Goal: Find specific page/section: Find specific page/section

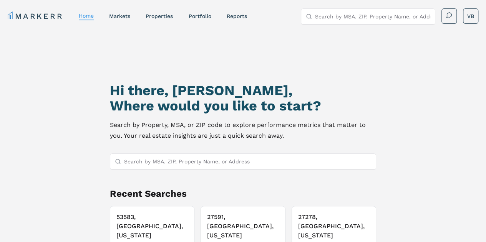
click at [217, 158] on input "Search by MSA, ZIP, Property Name, or Address" at bounding box center [247, 161] width 247 height 15
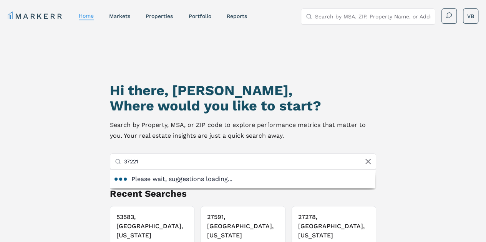
scroll to position [66, 0]
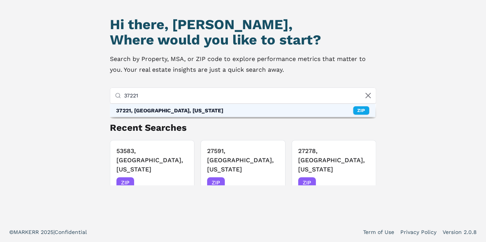
type input "37221"
click at [184, 111] on div "37221, Nashville, Tennessee" at bounding box center [169, 111] width 107 height 8
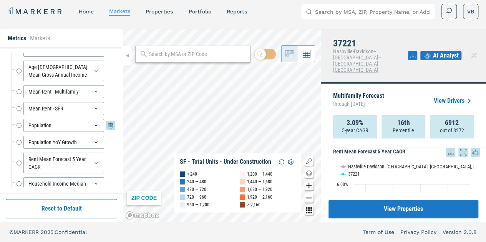
scroll to position [86, 0]
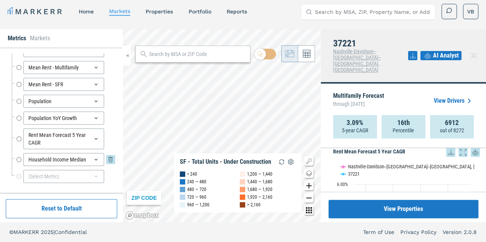
click at [19, 157] on input "Household Income Median" at bounding box center [19, 159] width 5 height 13
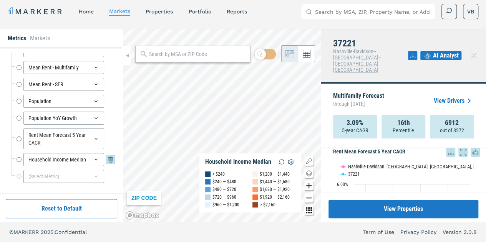
radio input "false"
radio input "true"
